Goal: Task Accomplishment & Management: Manage account settings

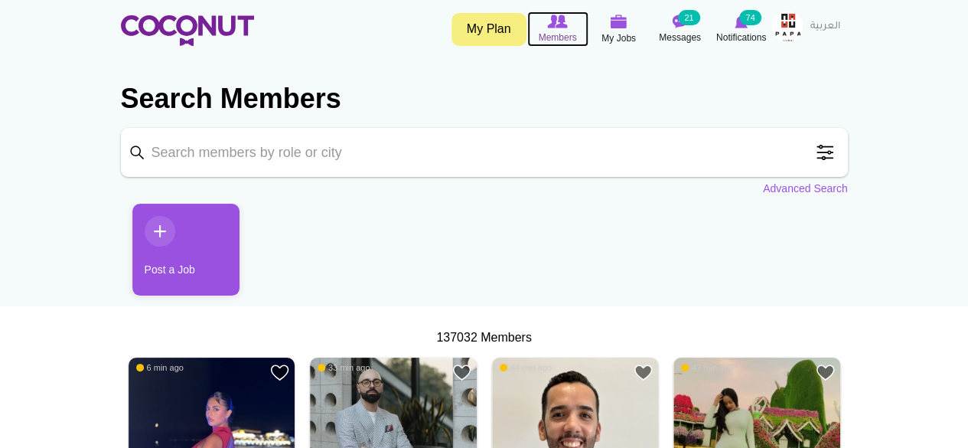
click at [566, 30] on span "Members" at bounding box center [557, 37] width 38 height 15
click at [612, 22] on img at bounding box center [619, 22] width 17 height 14
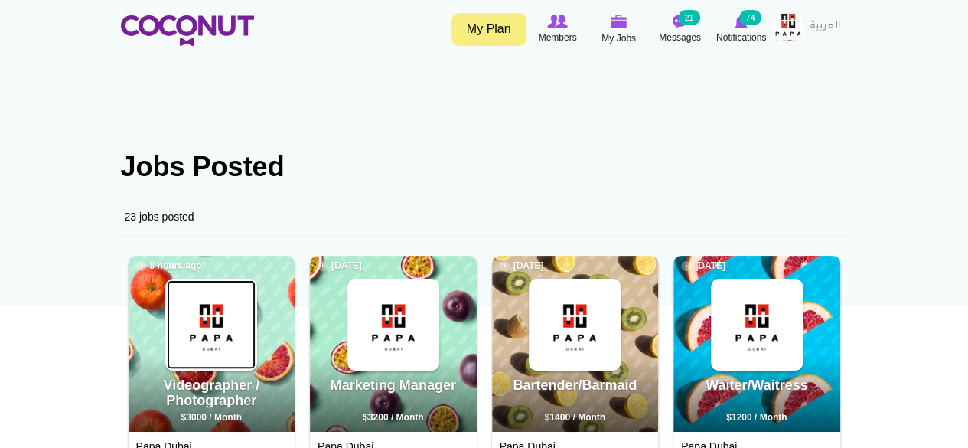
click at [213, 337] on img at bounding box center [211, 324] width 89 height 89
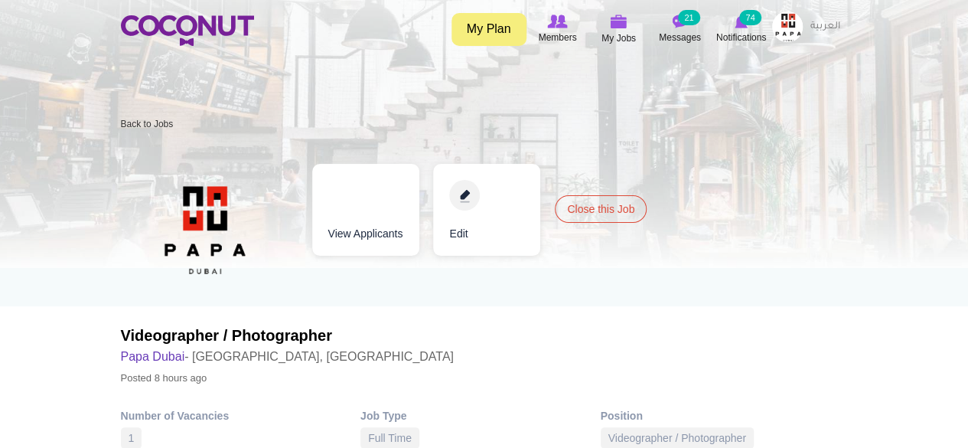
click at [467, 191] on link "Edit" at bounding box center [486, 210] width 107 height 92
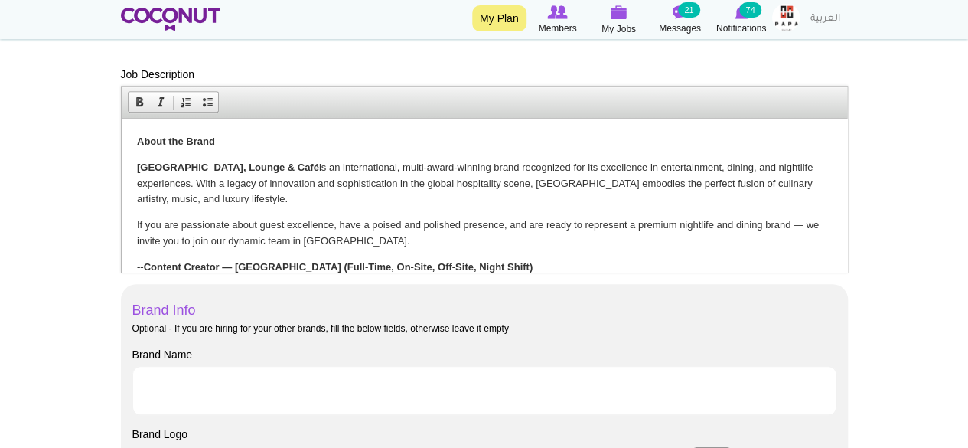
scroll to position [602, 0]
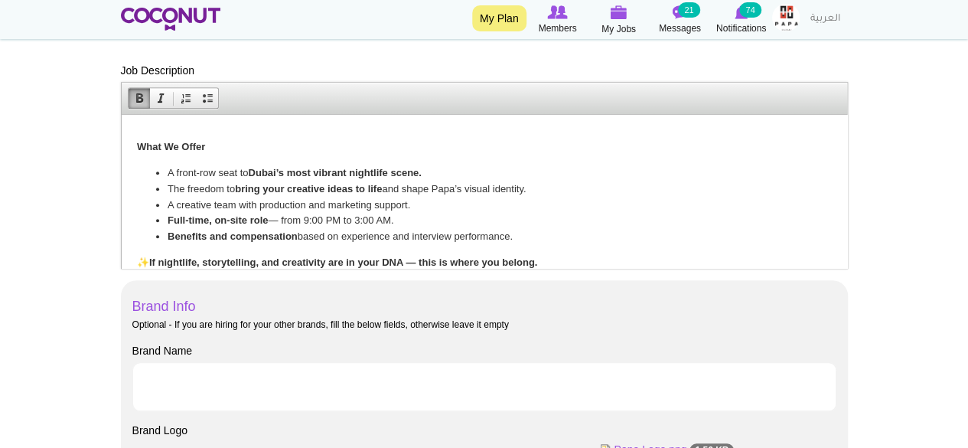
scroll to position [661, 0]
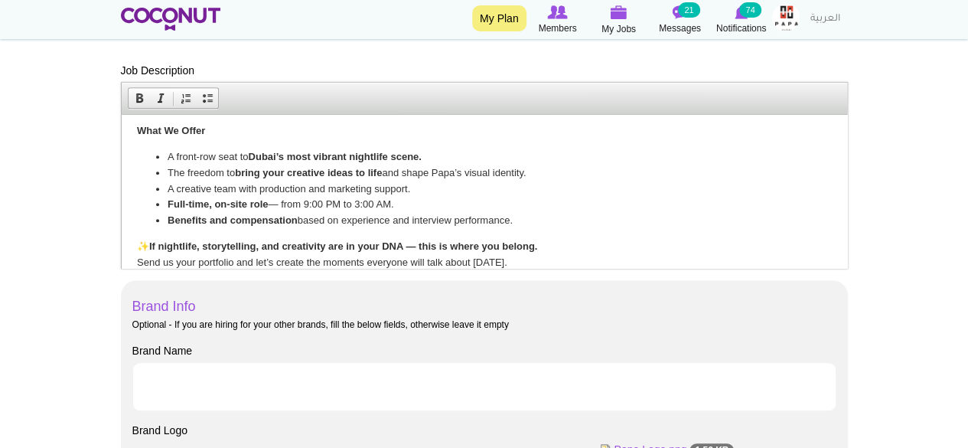
click at [311, 201] on li "Full-time, on-site role — from 9:00 PM to 3:00 AM." at bounding box center [483, 205] width 633 height 16
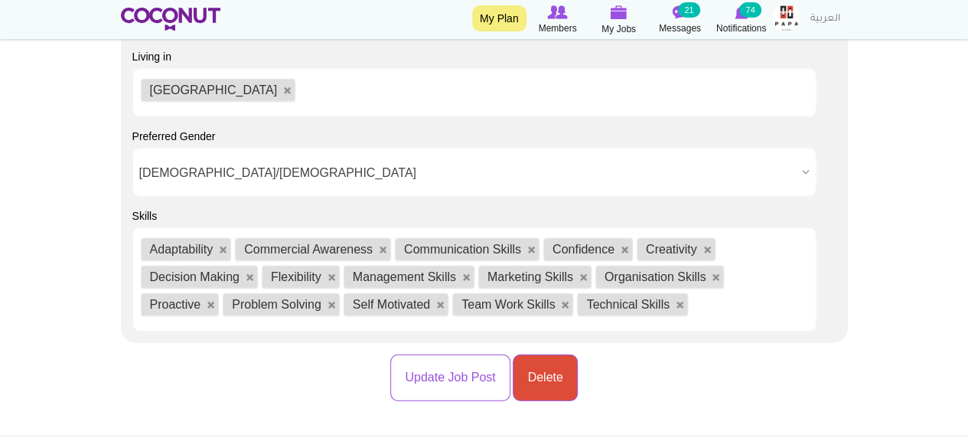
scroll to position [1962, 0]
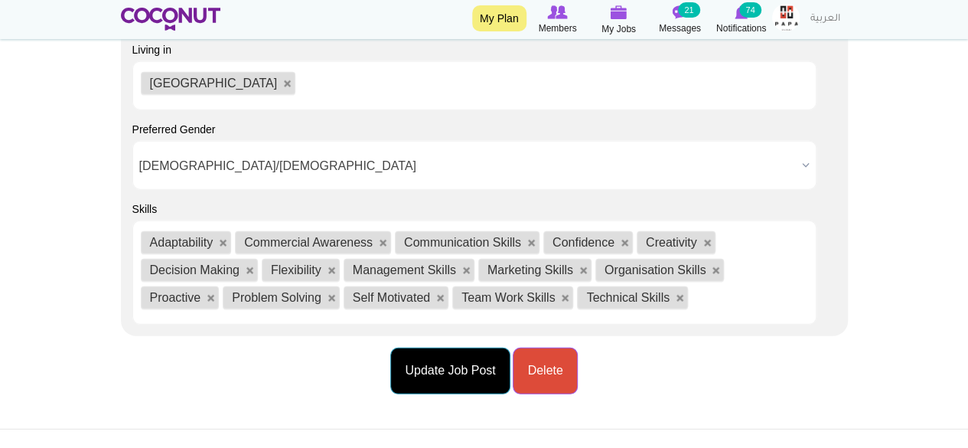
click at [470, 373] on button "Update Job Post" at bounding box center [449, 370] width 119 height 47
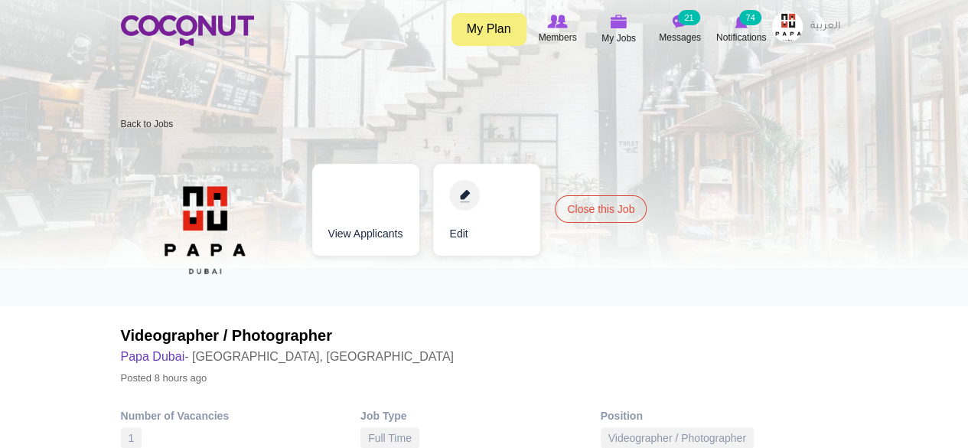
click at [444, 370] on div "Videographer / Photographer Papa Dubai - Dubai, United Arab Emirates Posted 8 h…" at bounding box center [484, 269] width 727 height 256
click at [625, 27] on img at bounding box center [619, 22] width 17 height 14
